Goal: Information Seeking & Learning: Learn about a topic

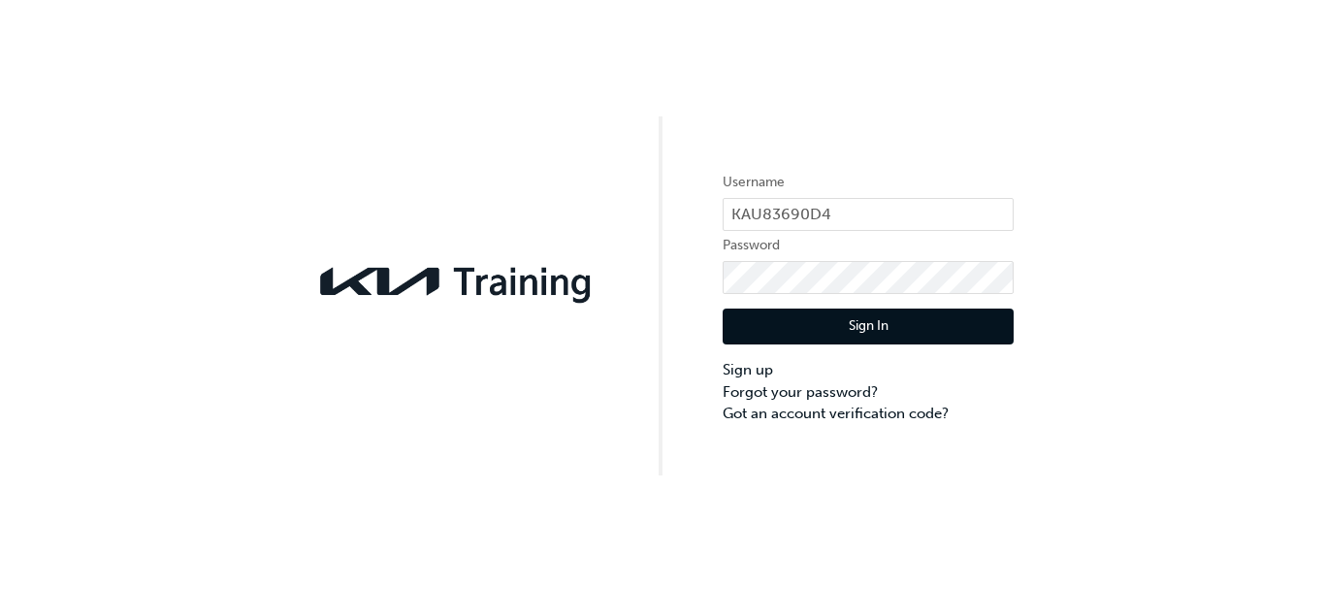
click at [866, 324] on button "Sign In" at bounding box center [867, 326] width 291 height 37
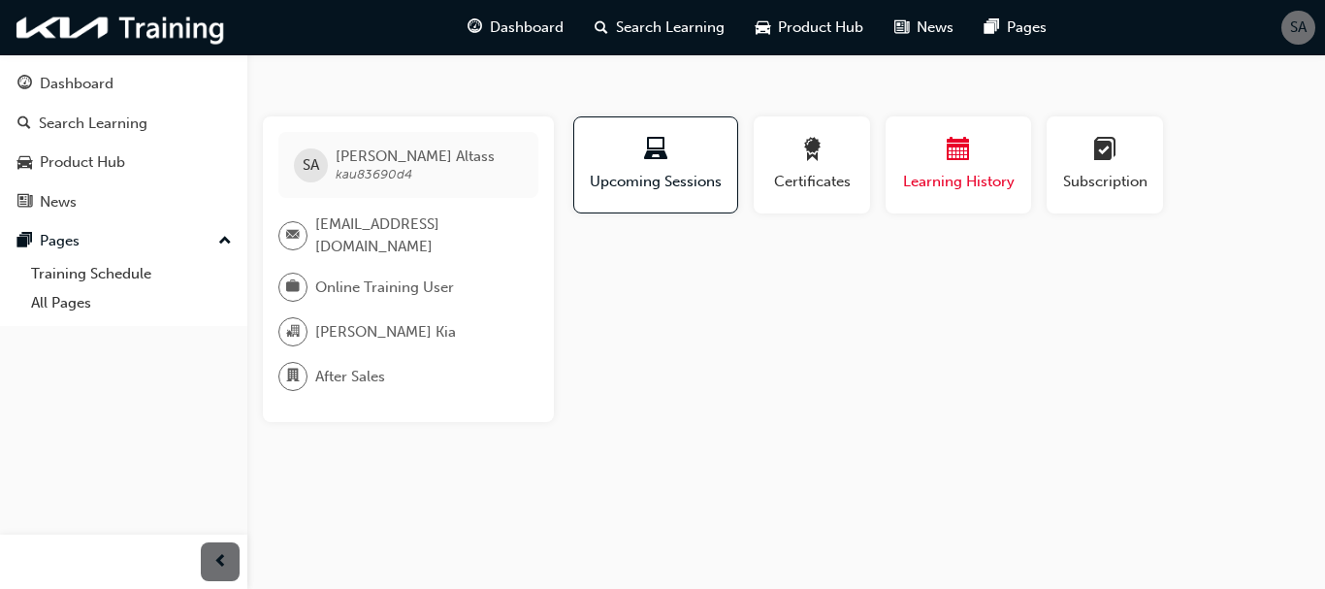
click at [947, 169] on div "Learning History" at bounding box center [958, 165] width 116 height 55
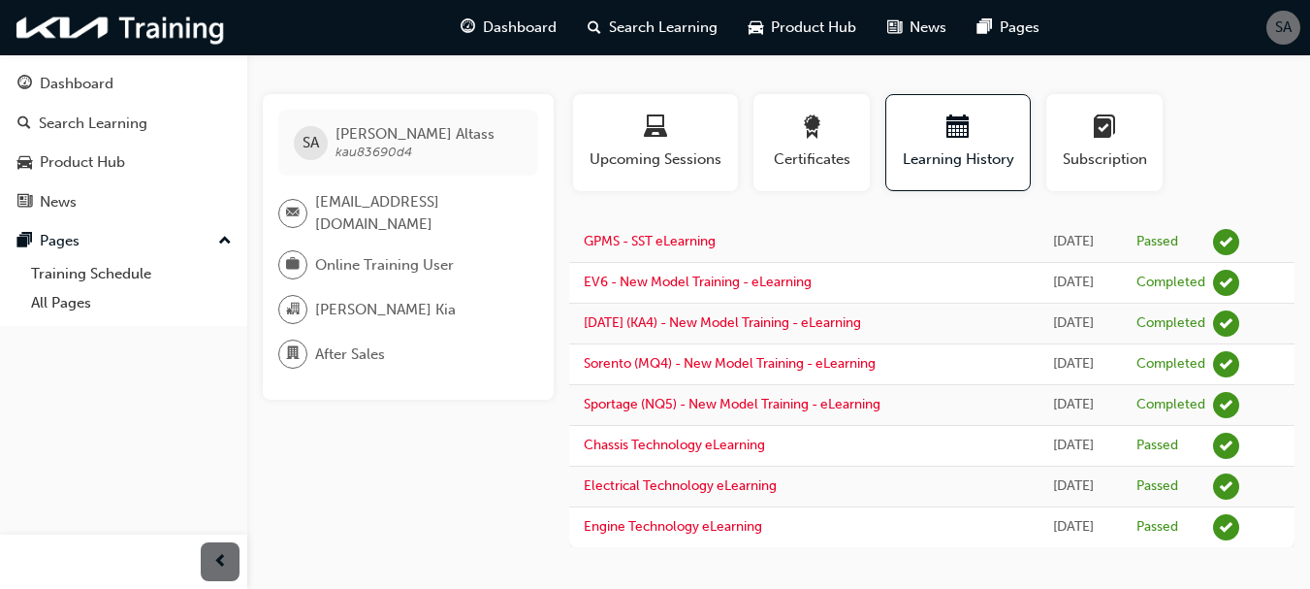
scroll to position [29, 0]
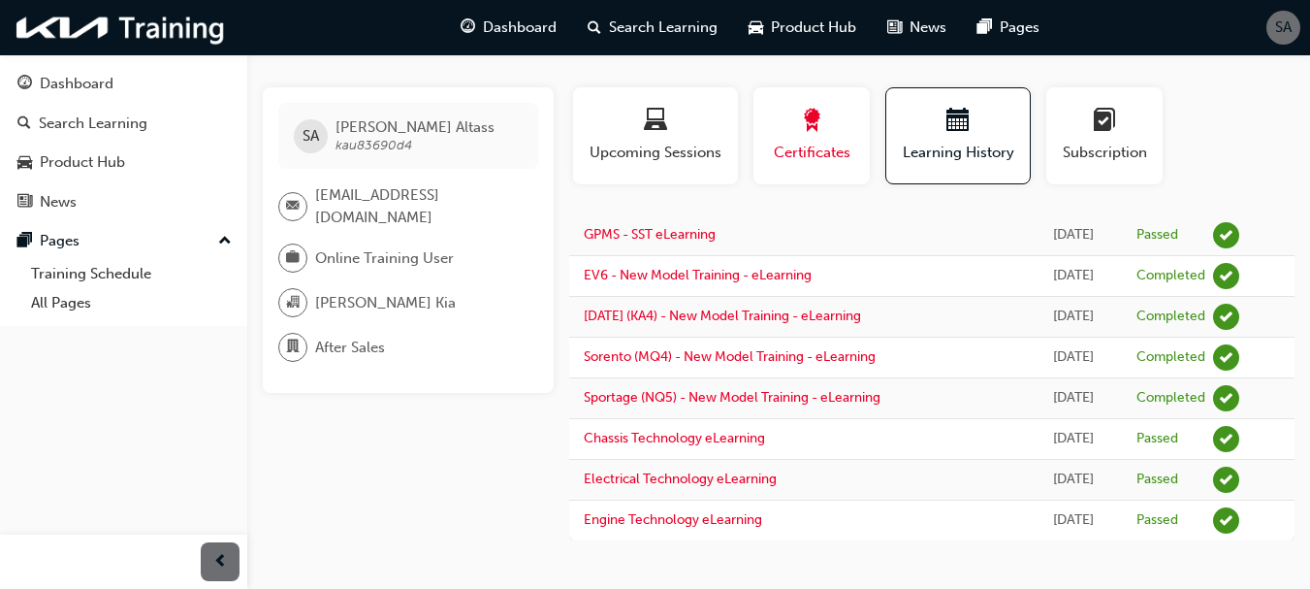
click at [816, 146] on span "Certificates" at bounding box center [811, 153] width 87 height 22
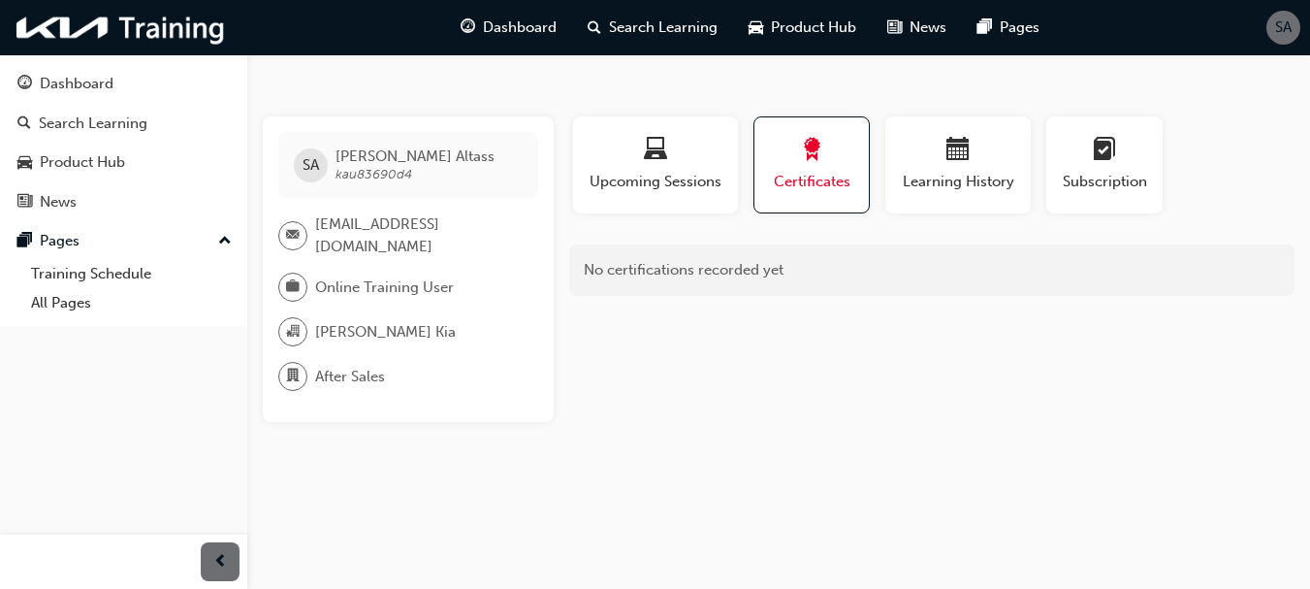
scroll to position [0, 0]
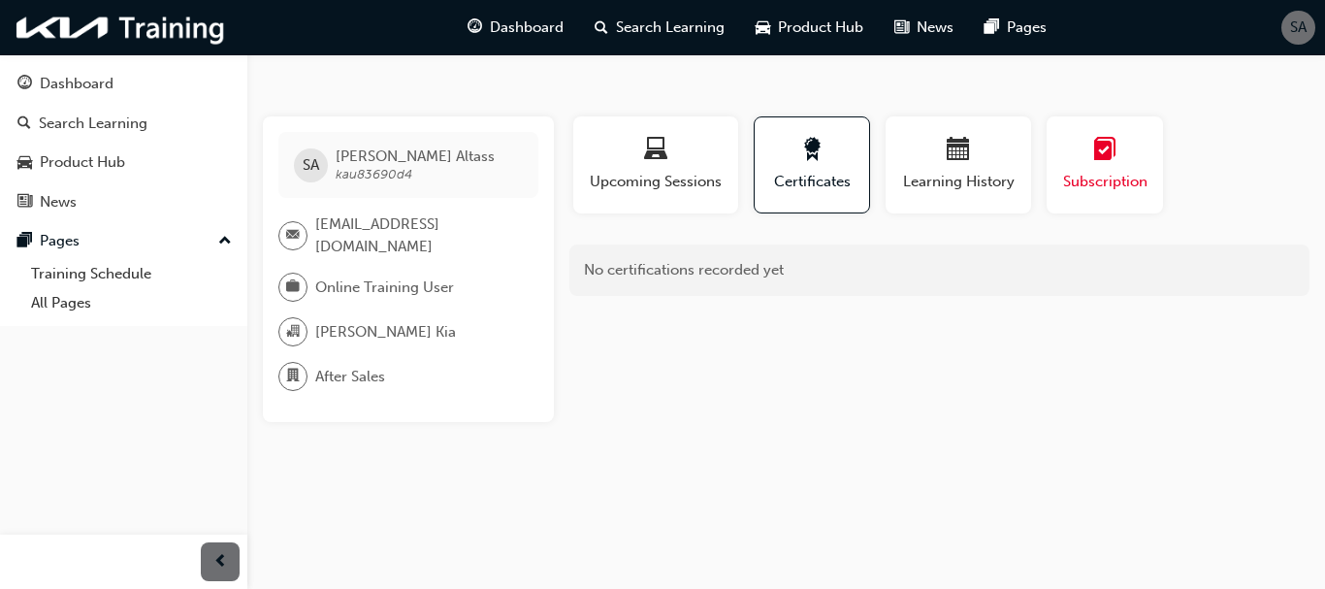
click at [1102, 162] on span "learningplan-icon" at bounding box center [1104, 151] width 23 height 26
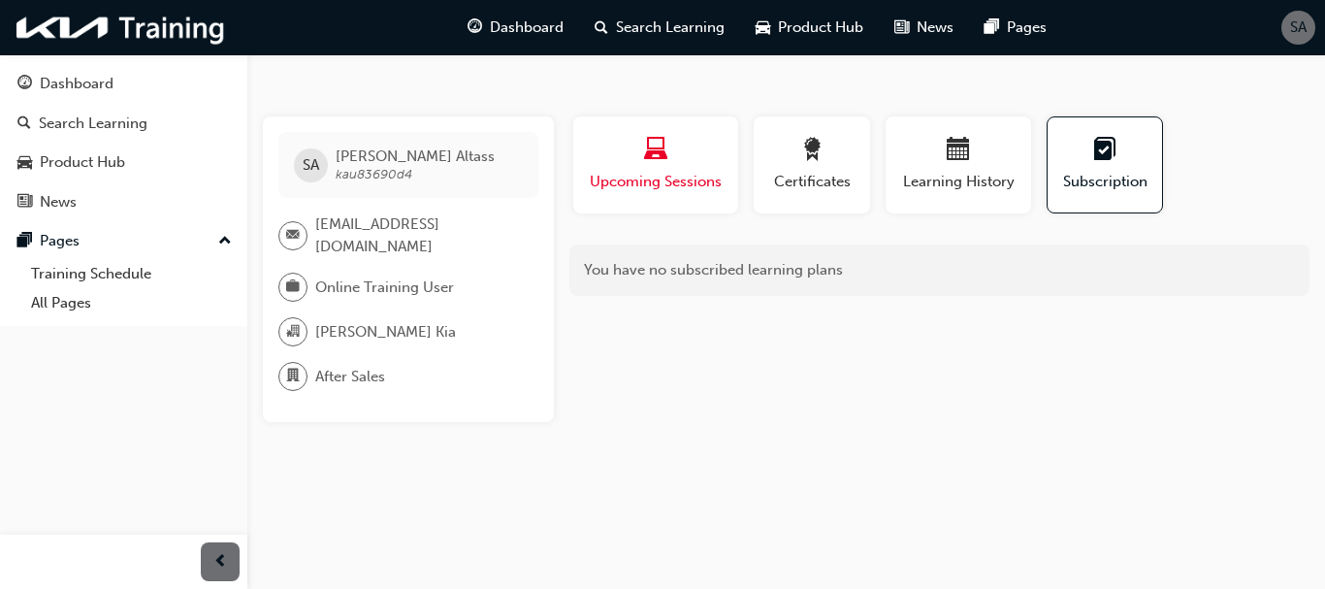
click at [665, 177] on span "Upcoming Sessions" at bounding box center [656, 182] width 136 height 22
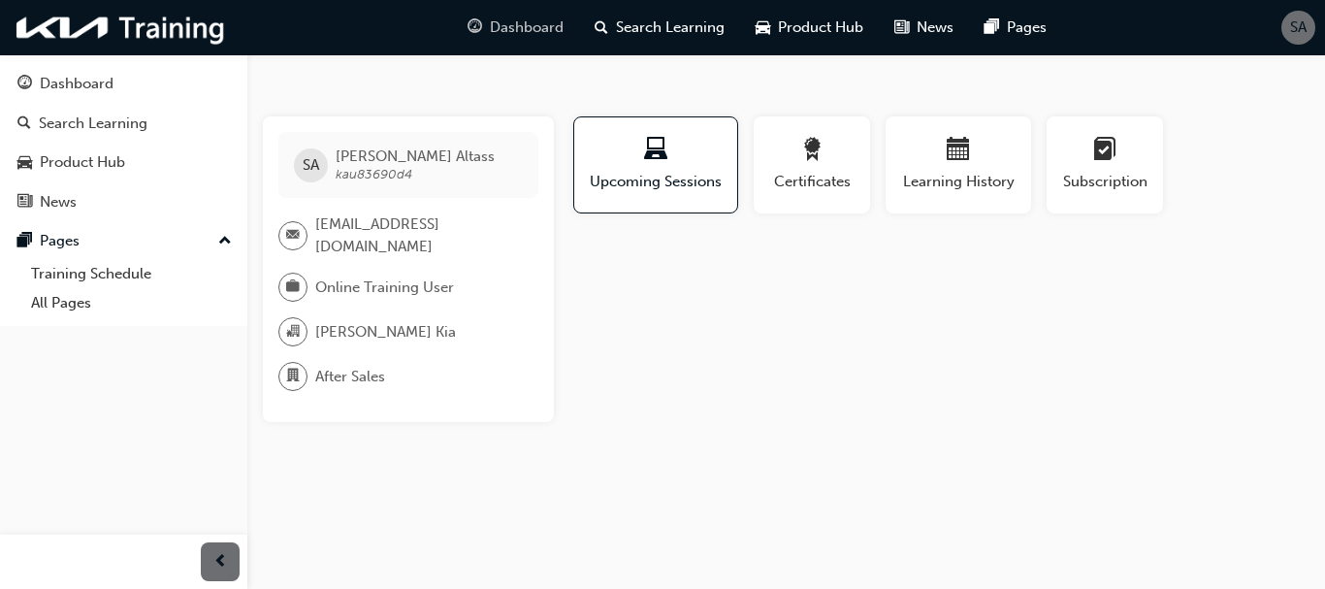
click at [511, 27] on span "Dashboard" at bounding box center [527, 27] width 74 height 22
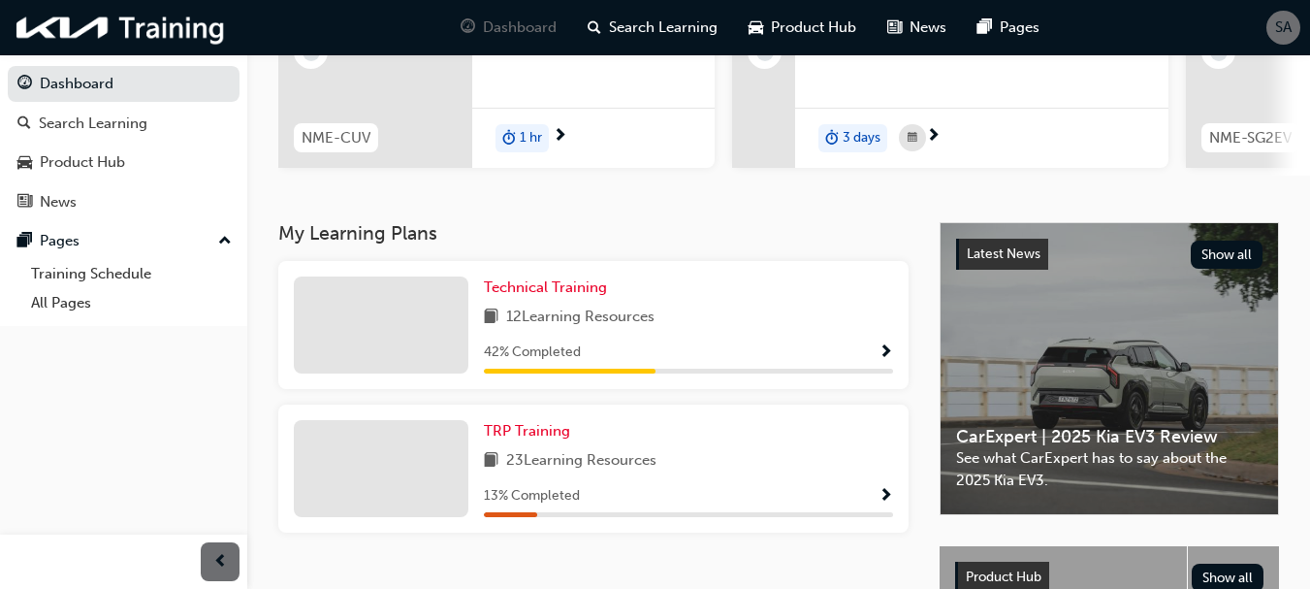
scroll to position [279, 0]
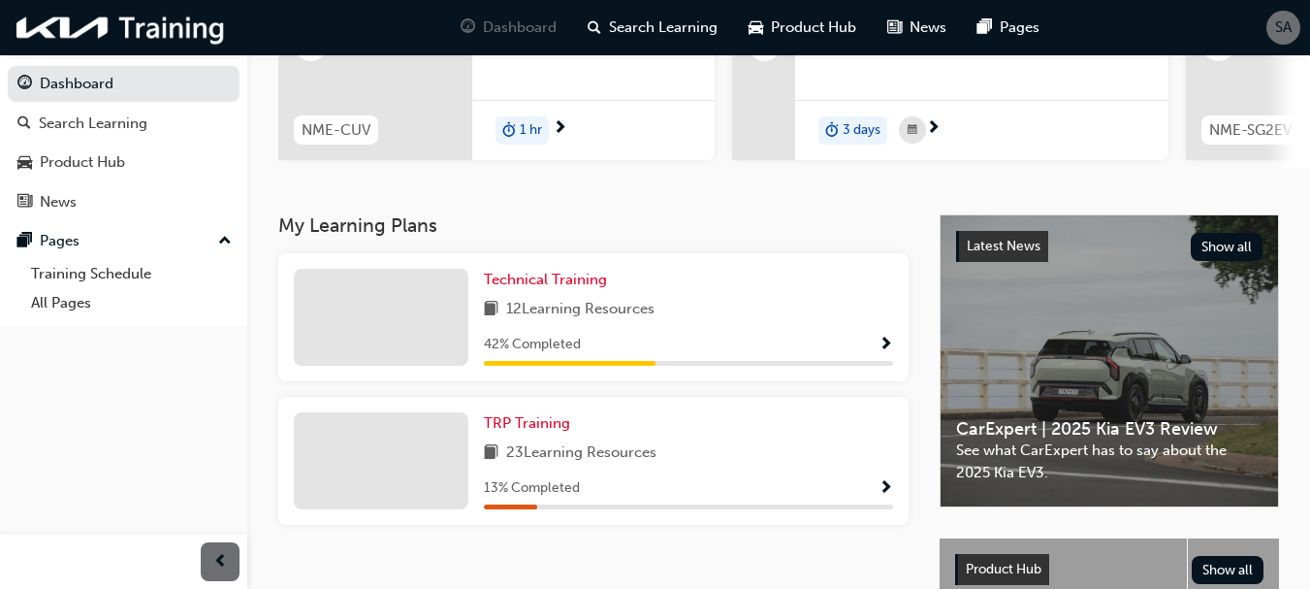
click at [887, 348] on span "Show Progress" at bounding box center [885, 344] width 15 height 17
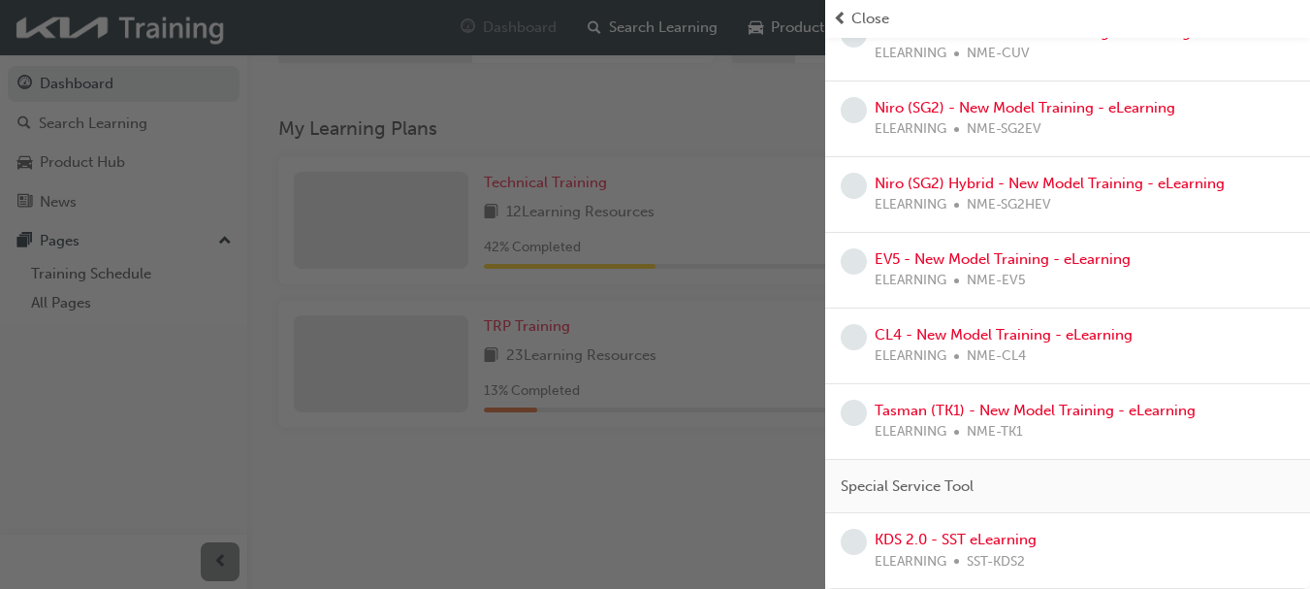
scroll to position [473, 0]
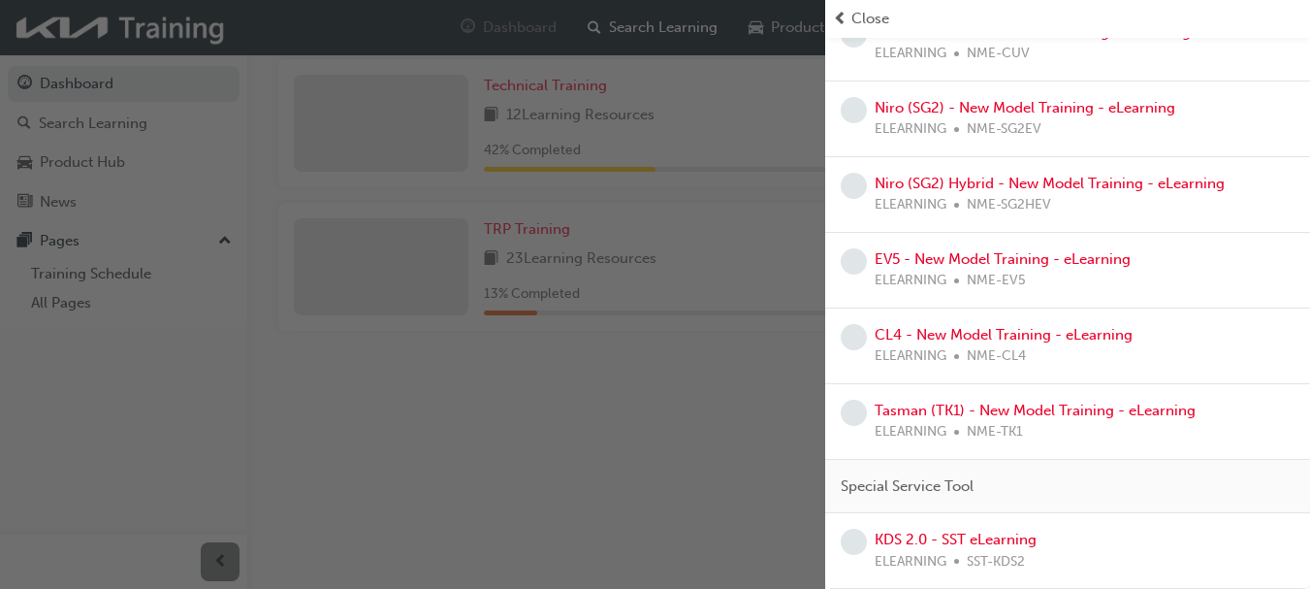
click at [859, 21] on span "Close" at bounding box center [870, 19] width 38 height 22
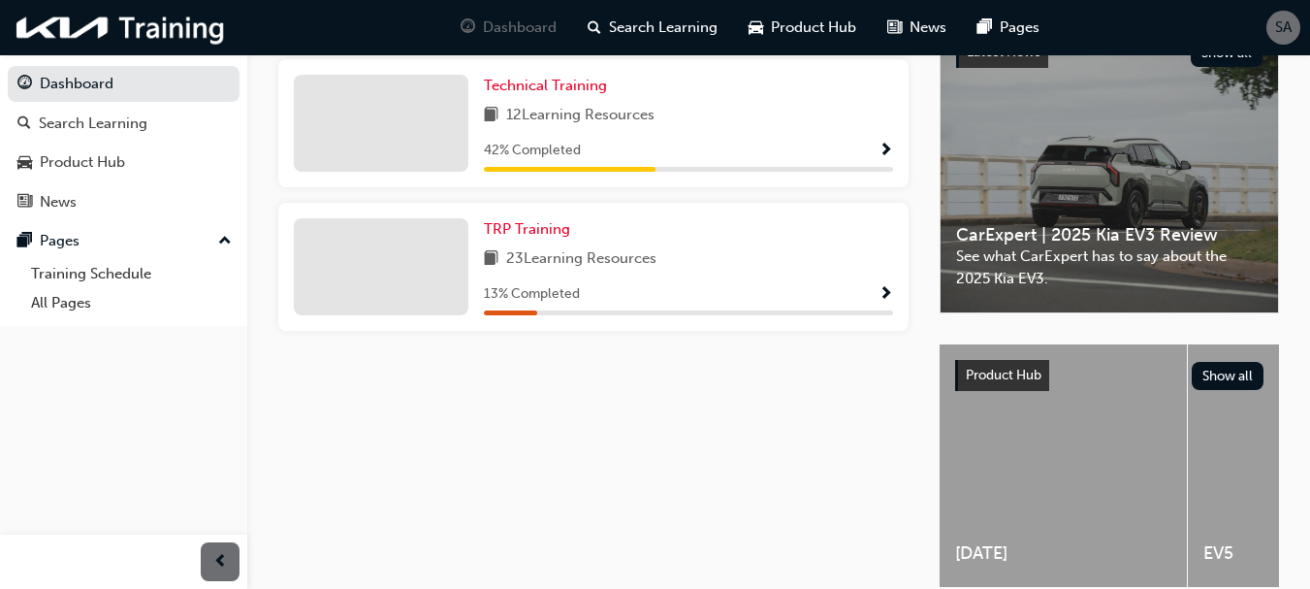
click at [888, 303] on span "Show Progress" at bounding box center [885, 294] width 15 height 17
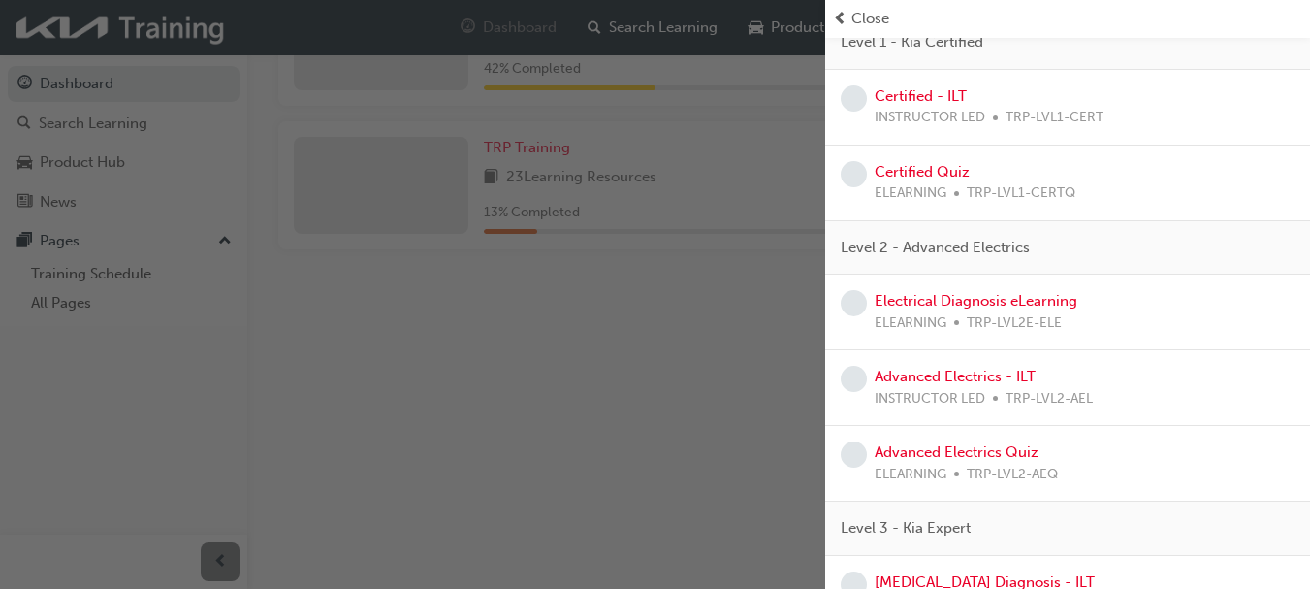
scroll to position [0, 0]
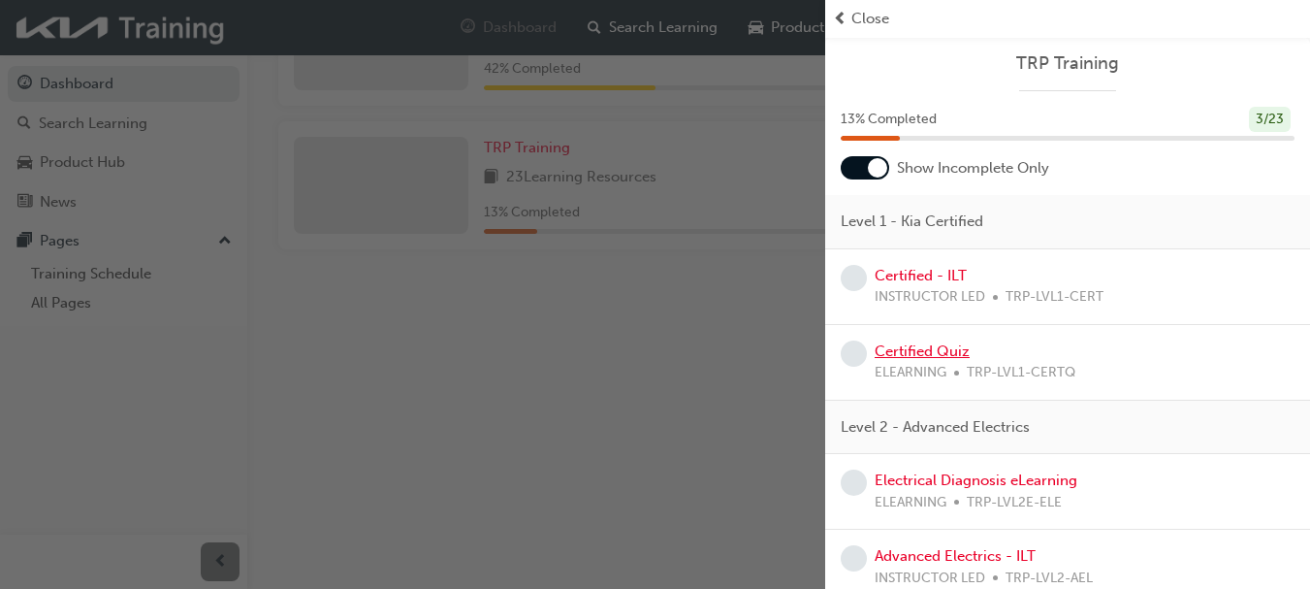
click at [914, 352] on link "Certified Quiz" at bounding box center [922, 350] width 95 height 17
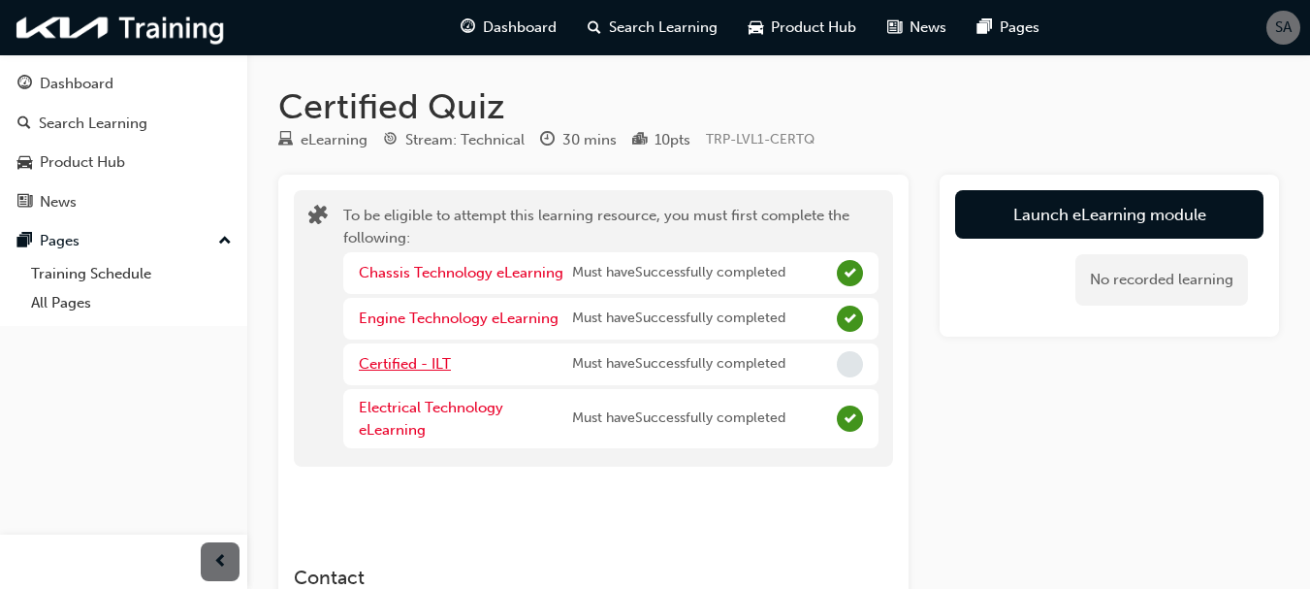
click at [409, 365] on link "Certified - ILT" at bounding box center [405, 363] width 92 height 17
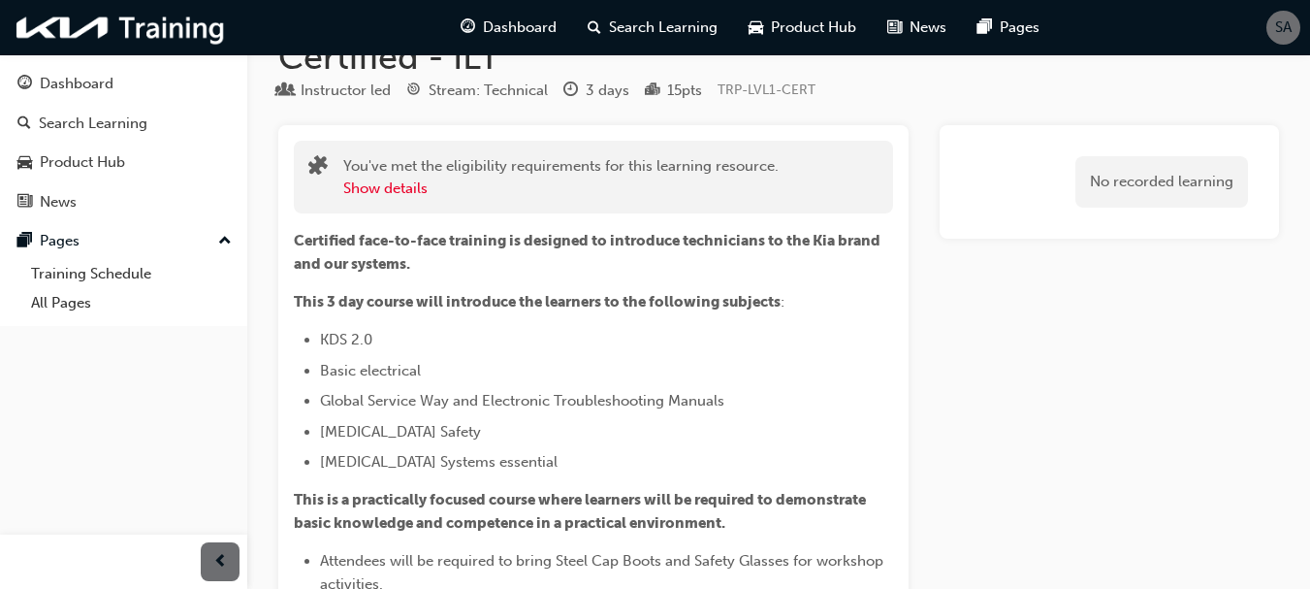
scroll to position [97, 0]
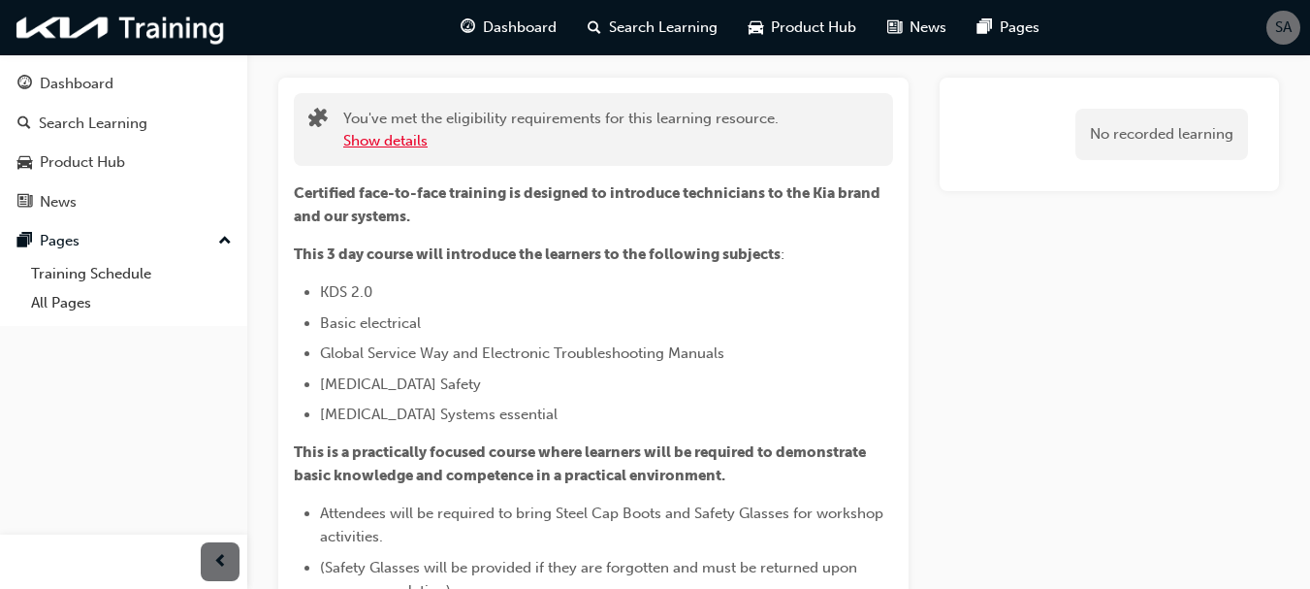
click at [381, 142] on button "Show details" at bounding box center [385, 141] width 84 height 22
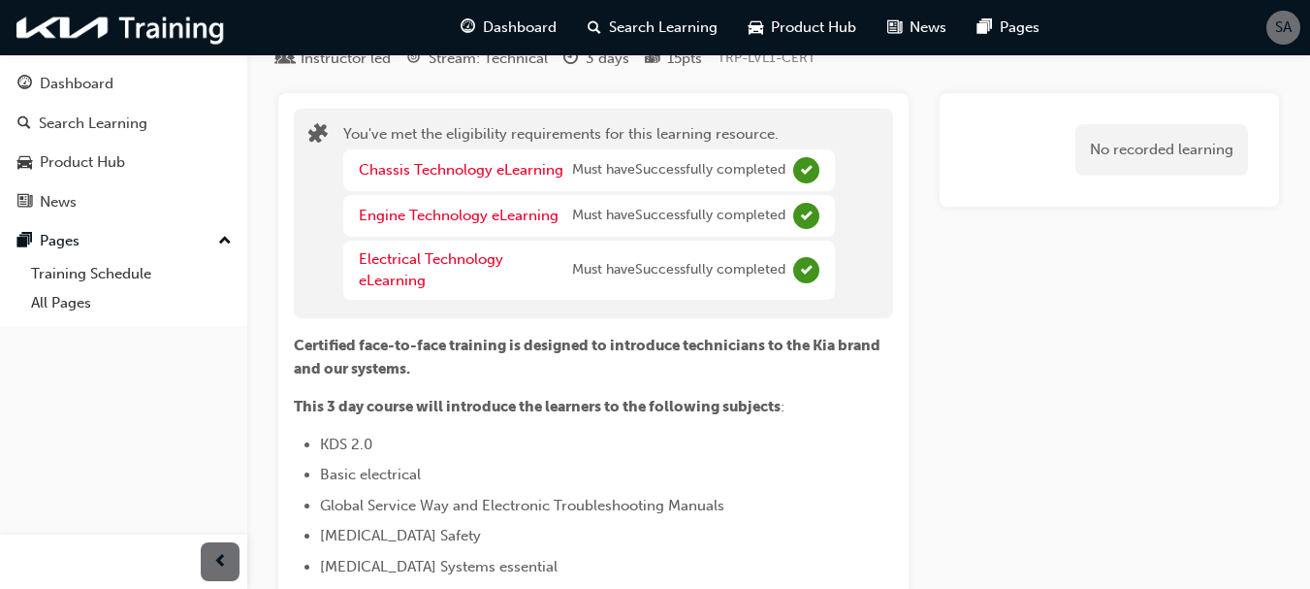
scroll to position [0, 0]
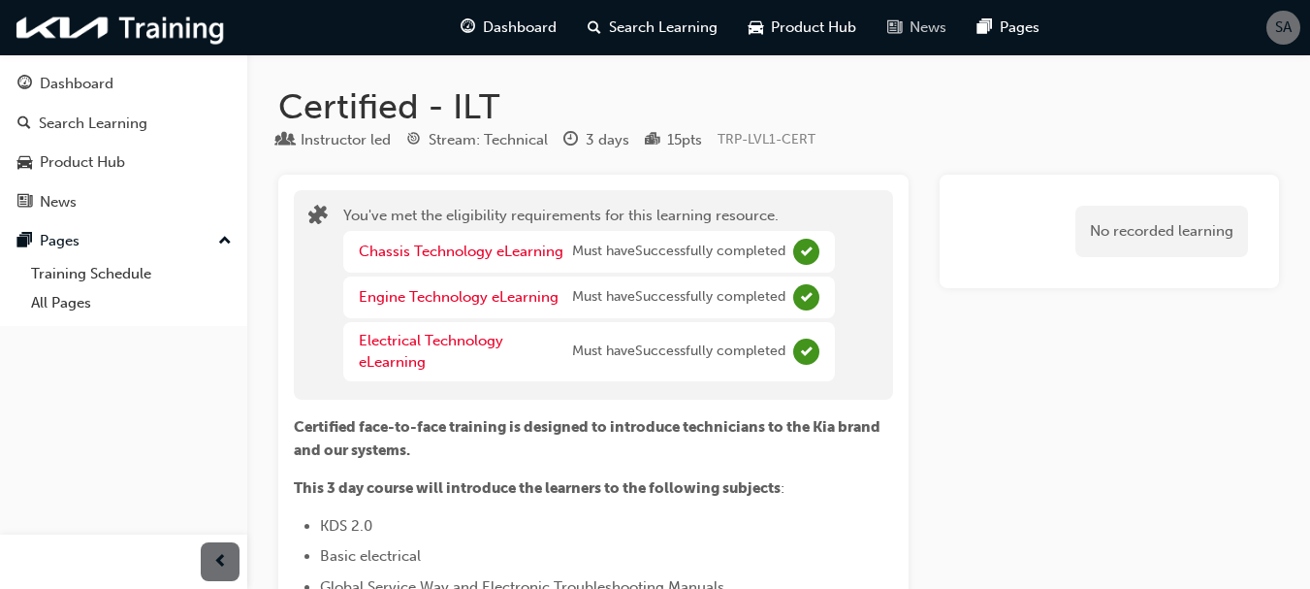
click at [905, 30] on div "News" at bounding box center [917, 28] width 90 height 40
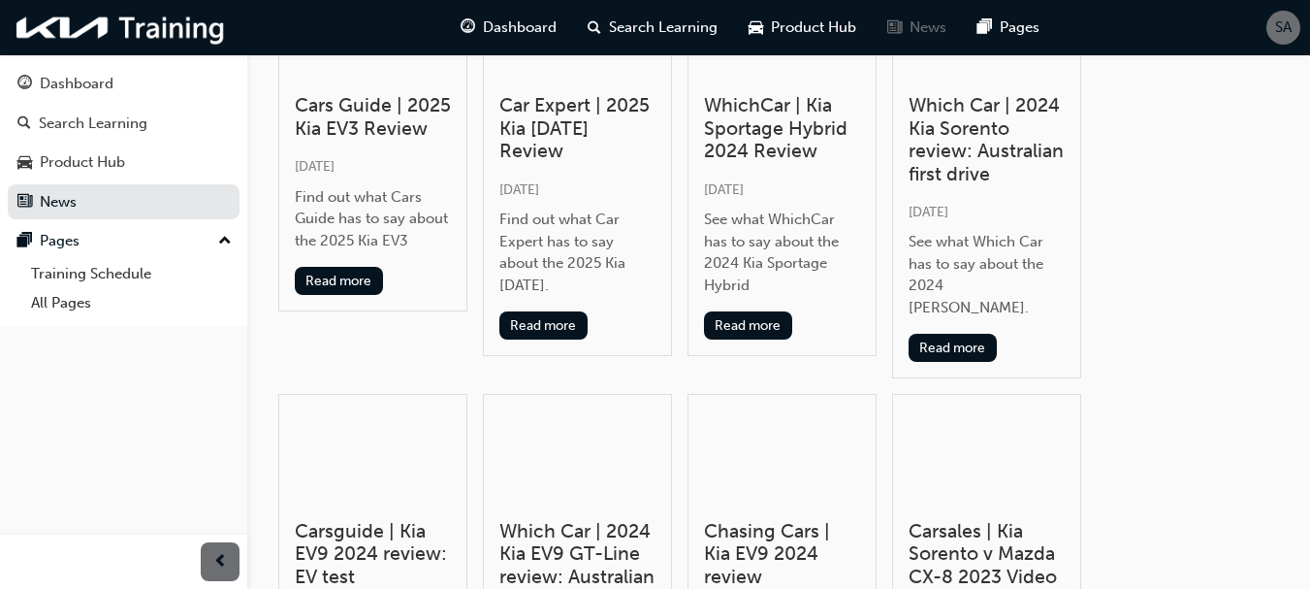
scroll to position [1855, 0]
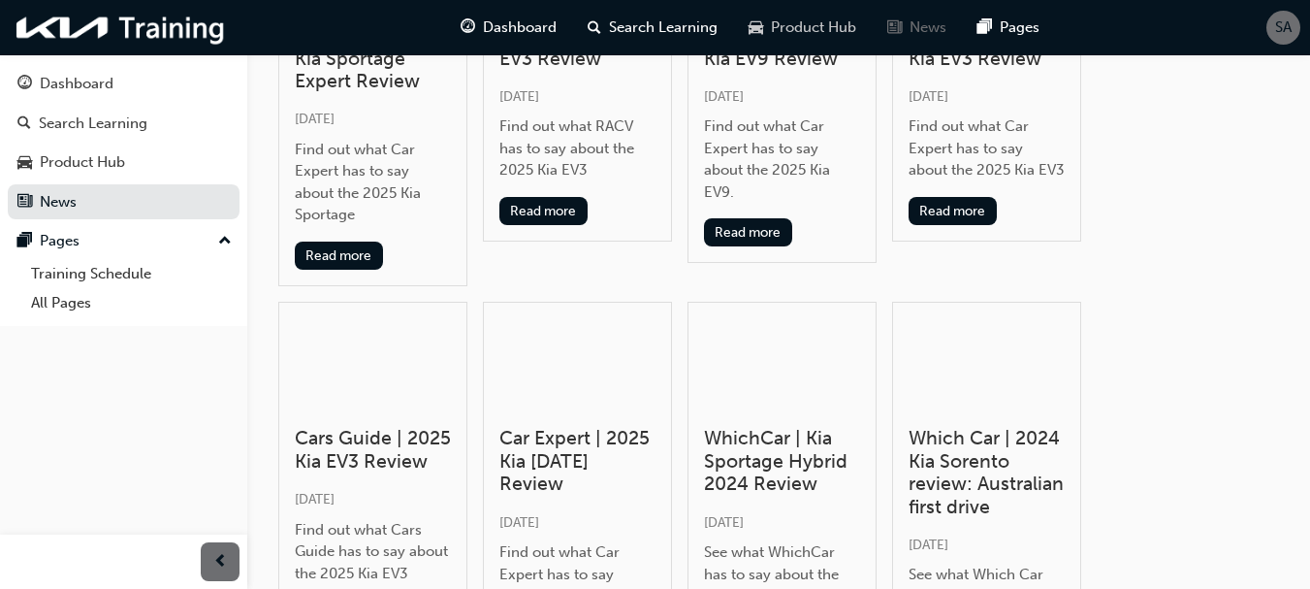
click at [791, 16] on span "Product Hub" at bounding box center [813, 27] width 85 height 22
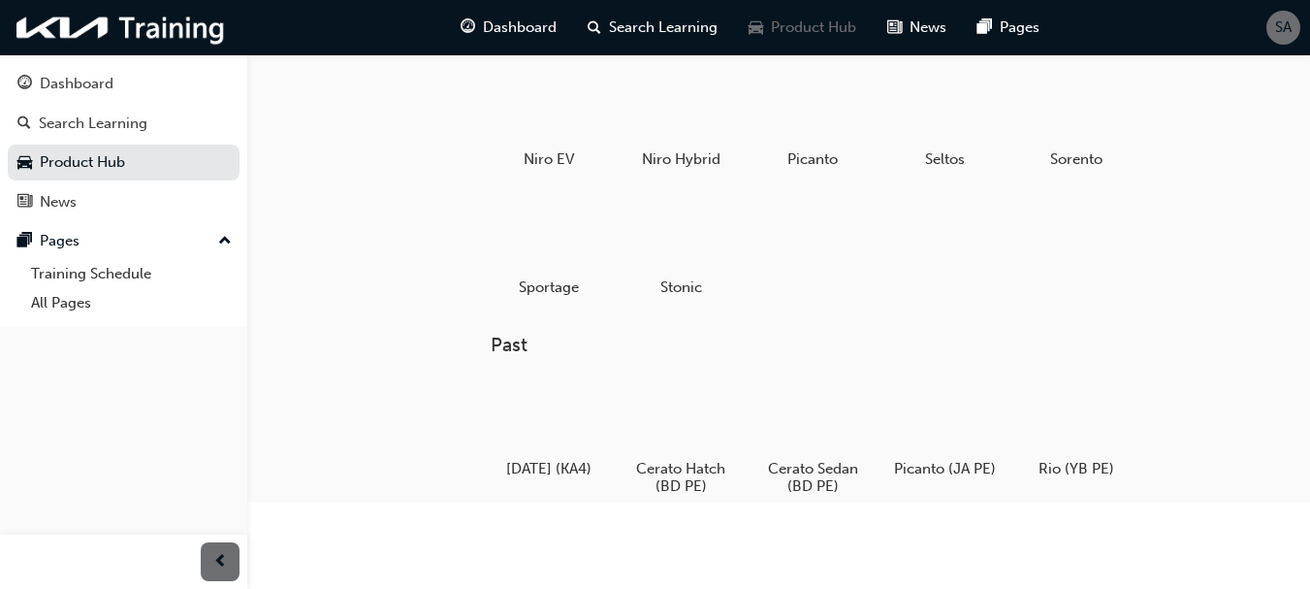
scroll to position [194, 0]
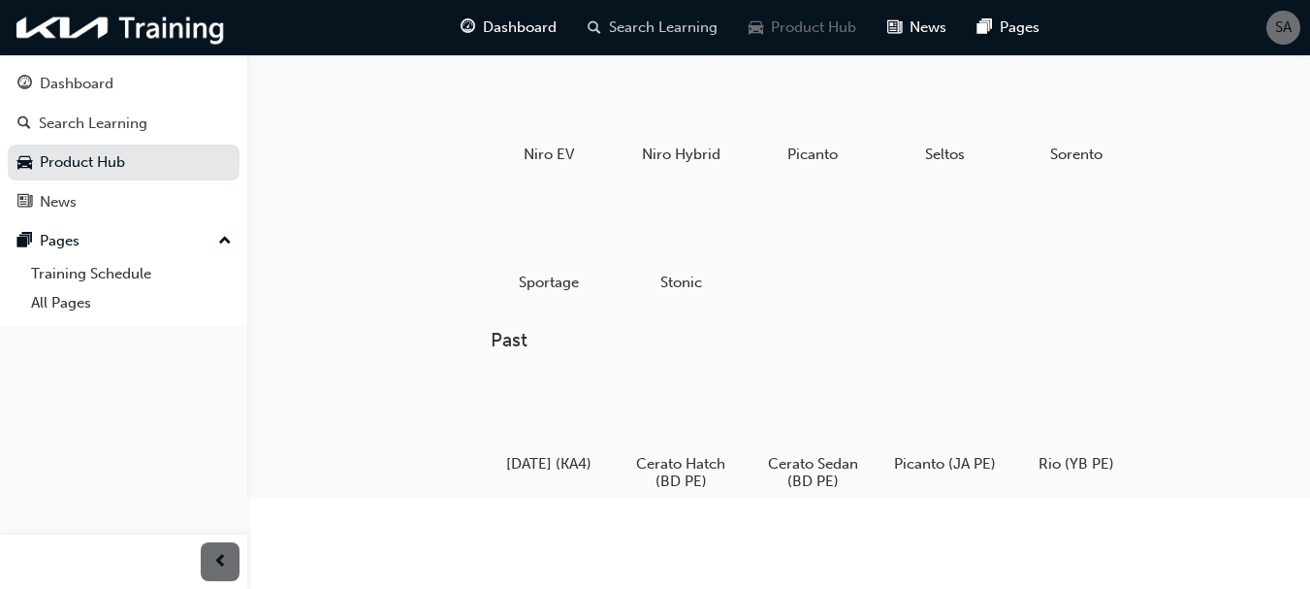
click at [652, 29] on span "Search Learning" at bounding box center [663, 27] width 109 height 22
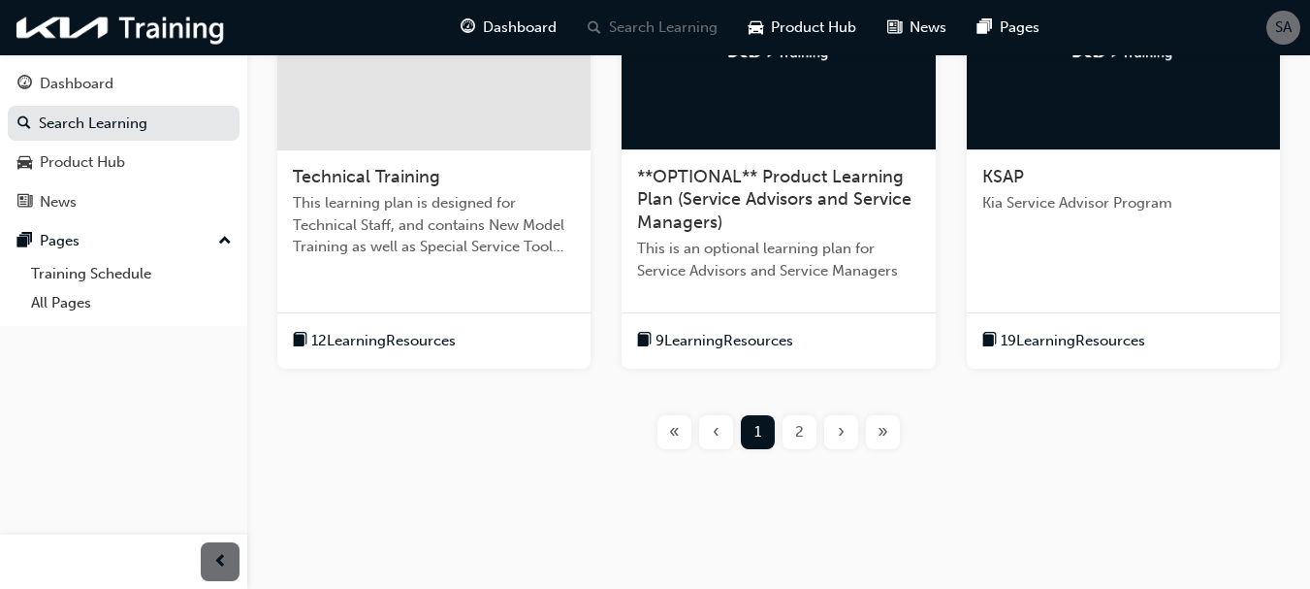
scroll to position [910, 0]
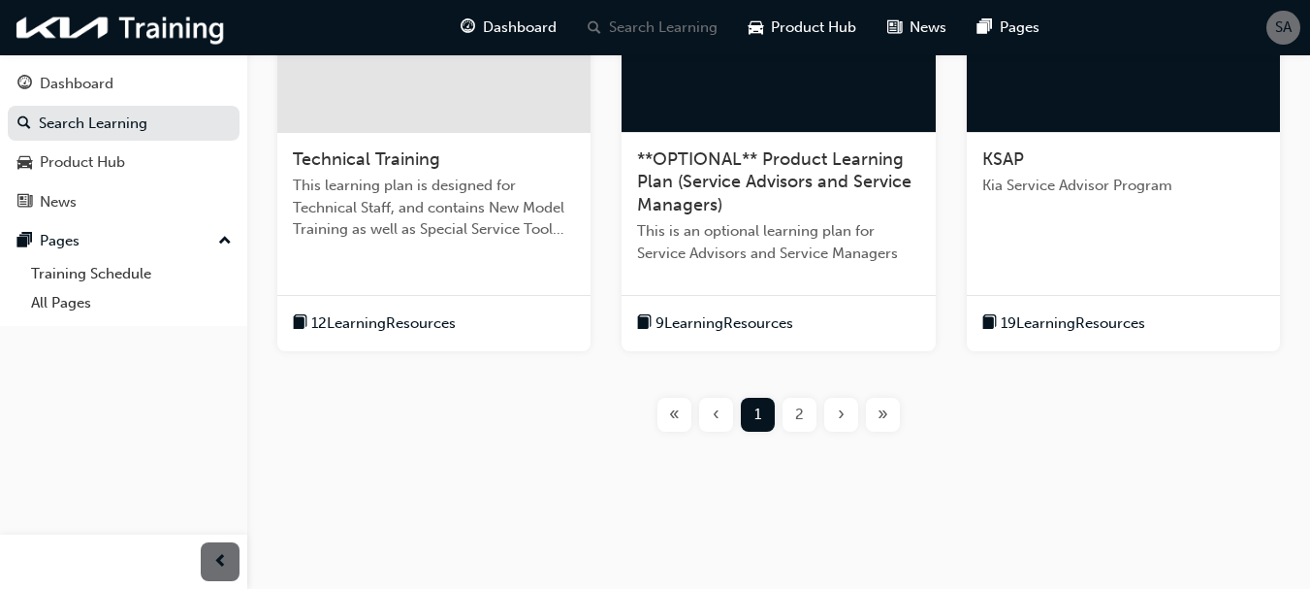
click at [800, 412] on span "2" at bounding box center [799, 414] width 9 height 22
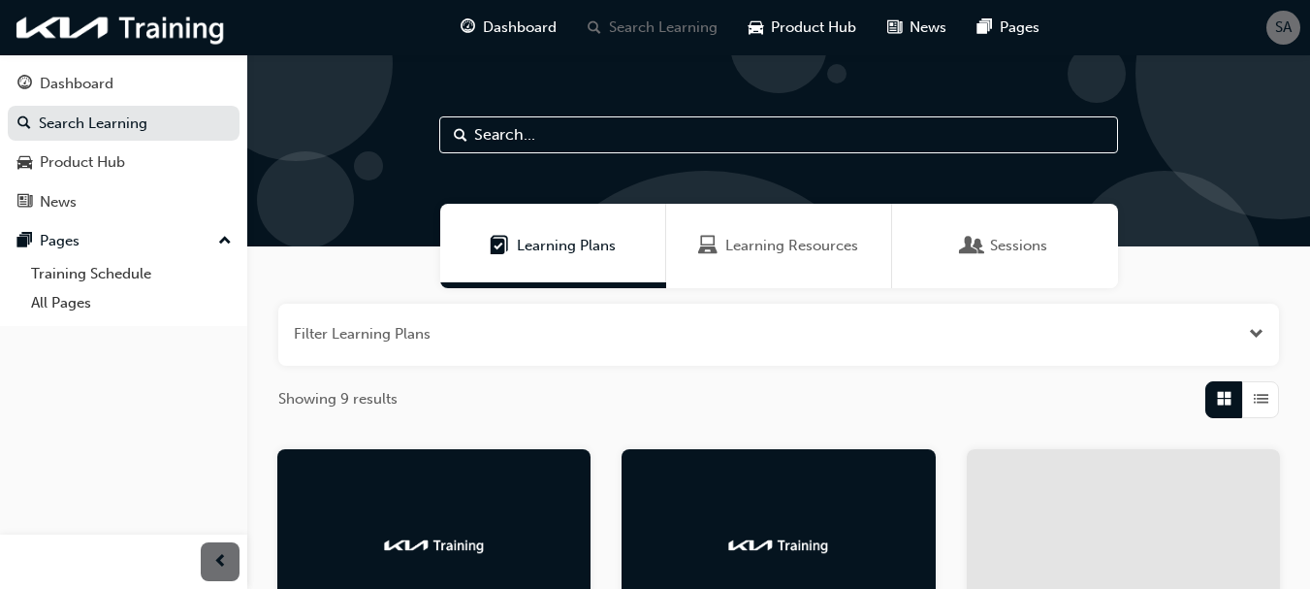
click at [786, 247] on span "Learning Resources" at bounding box center [791, 246] width 133 height 22
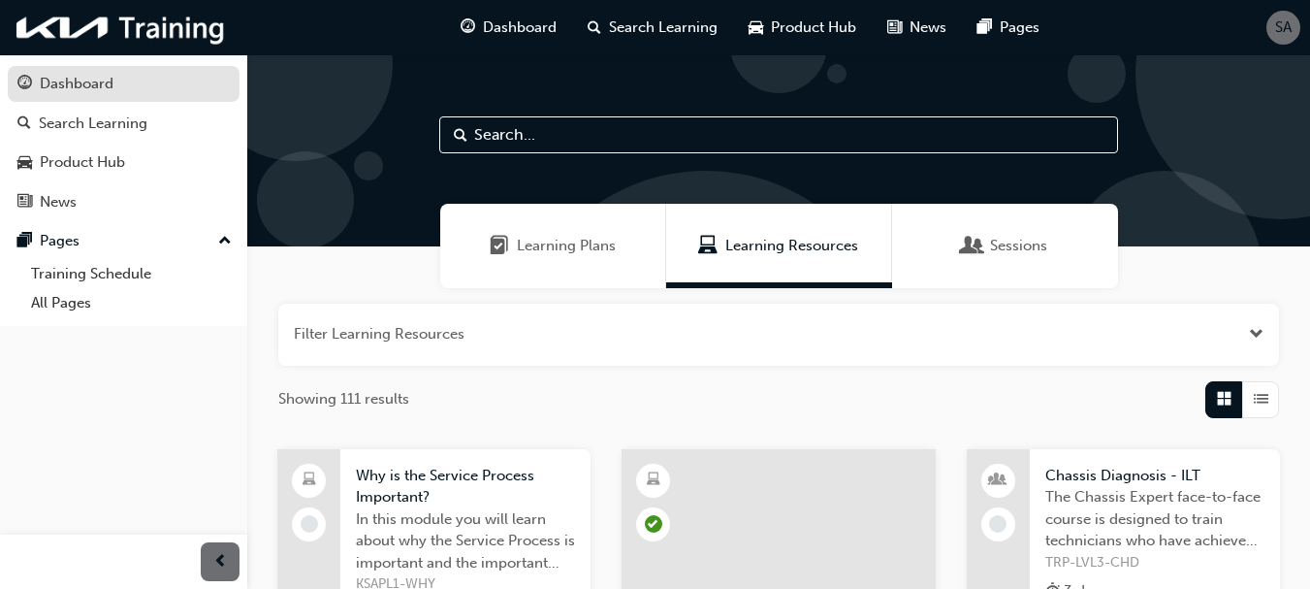
click at [77, 80] on div "Dashboard" at bounding box center [77, 84] width 74 height 22
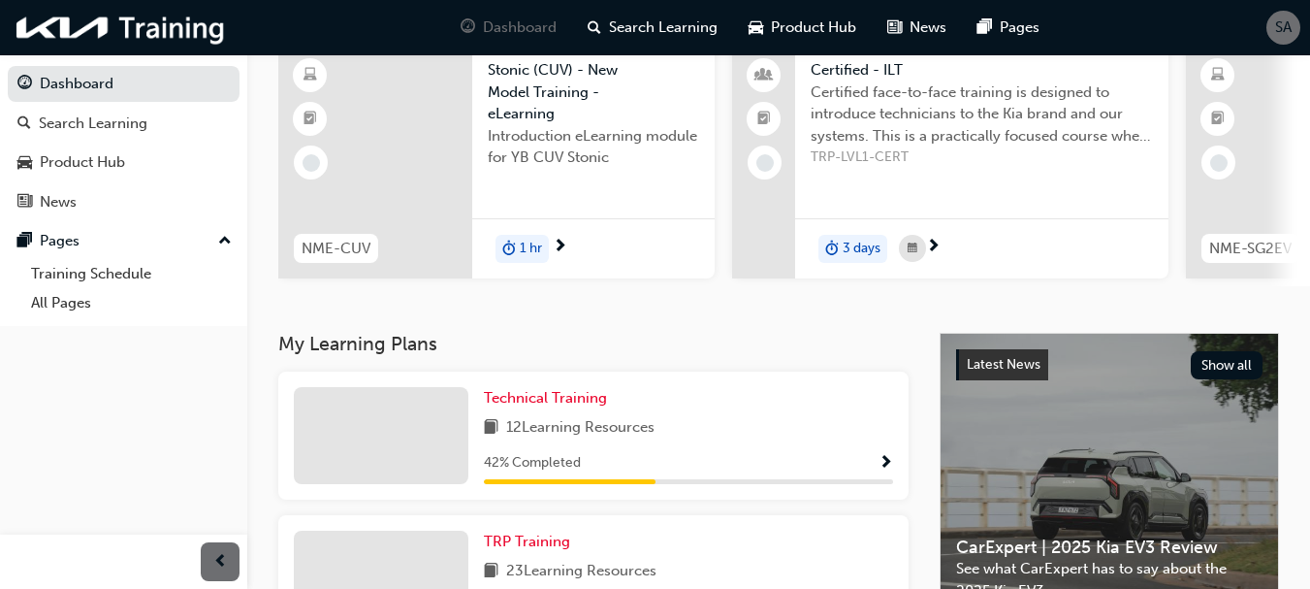
scroll to position [194, 0]
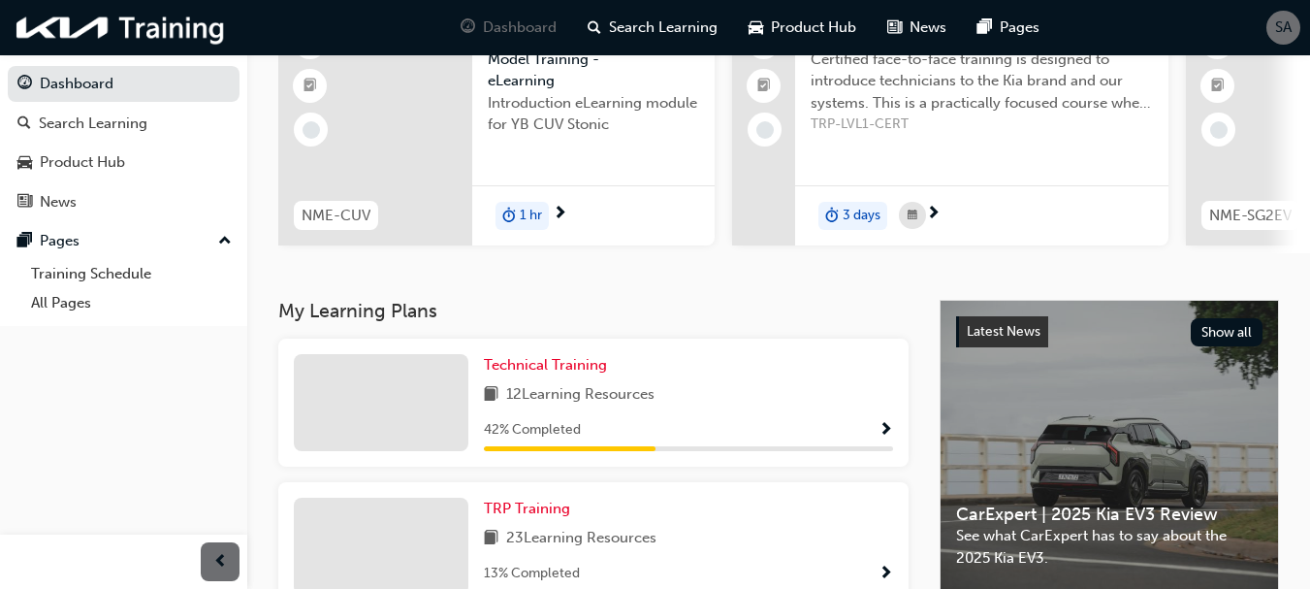
click at [884, 435] on span "Show Progress" at bounding box center [885, 430] width 15 height 17
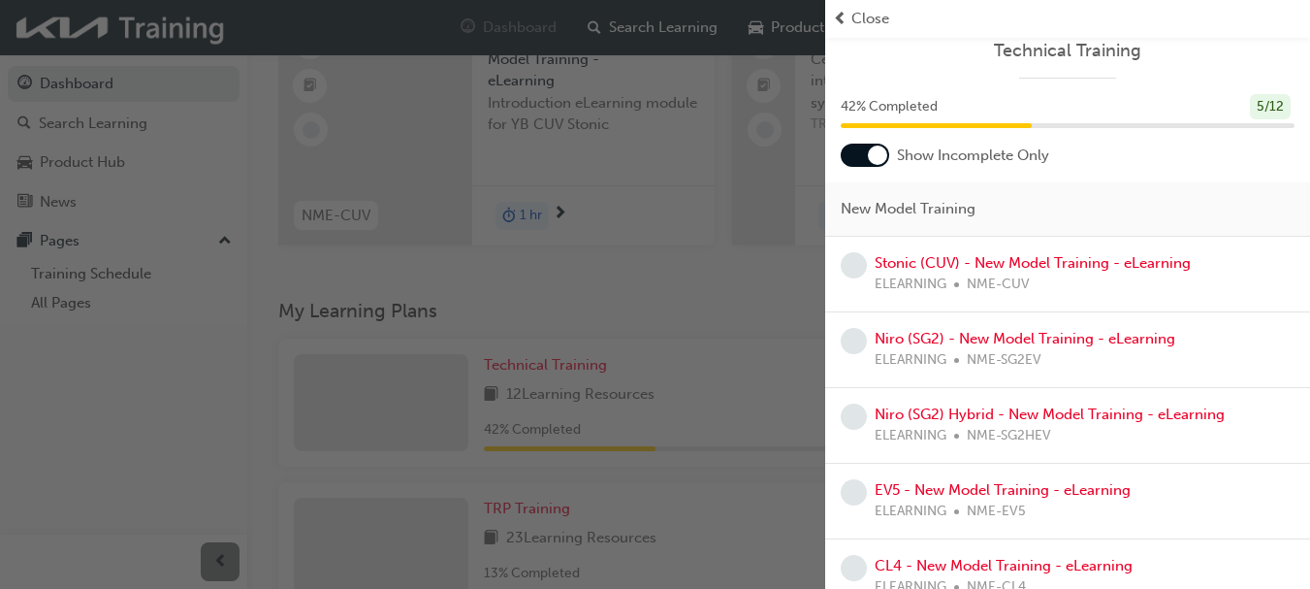
scroll to position [0, 0]
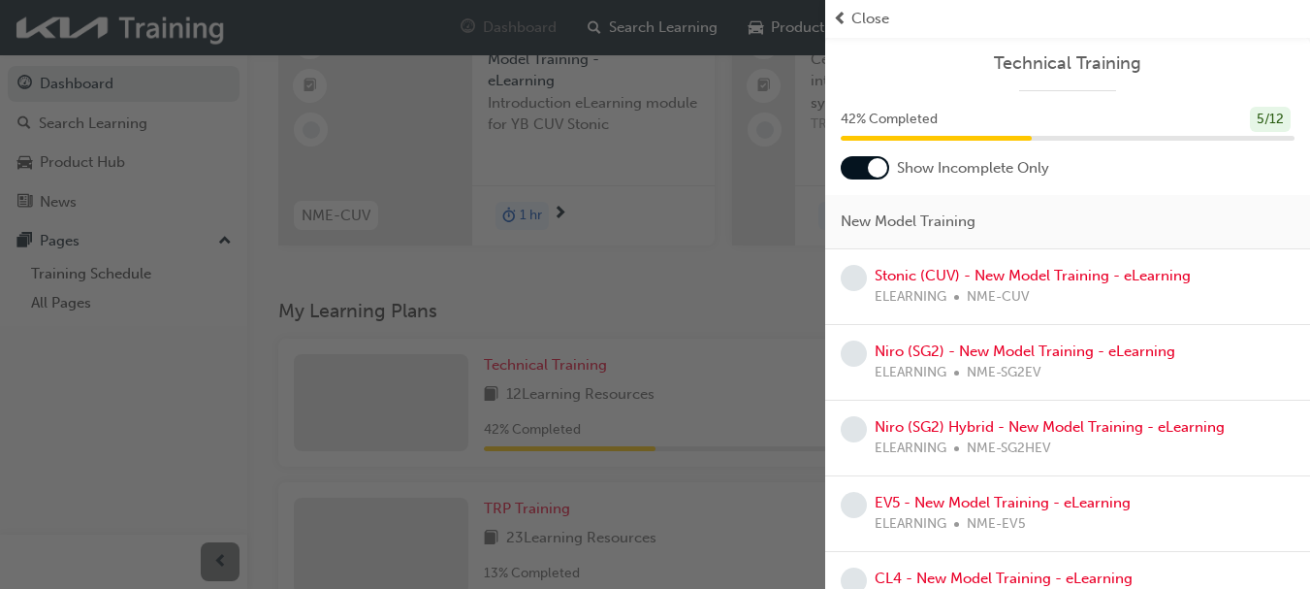
click at [852, 21] on span "Close" at bounding box center [870, 19] width 38 height 22
